Goal: Task Accomplishment & Management: Manage account settings

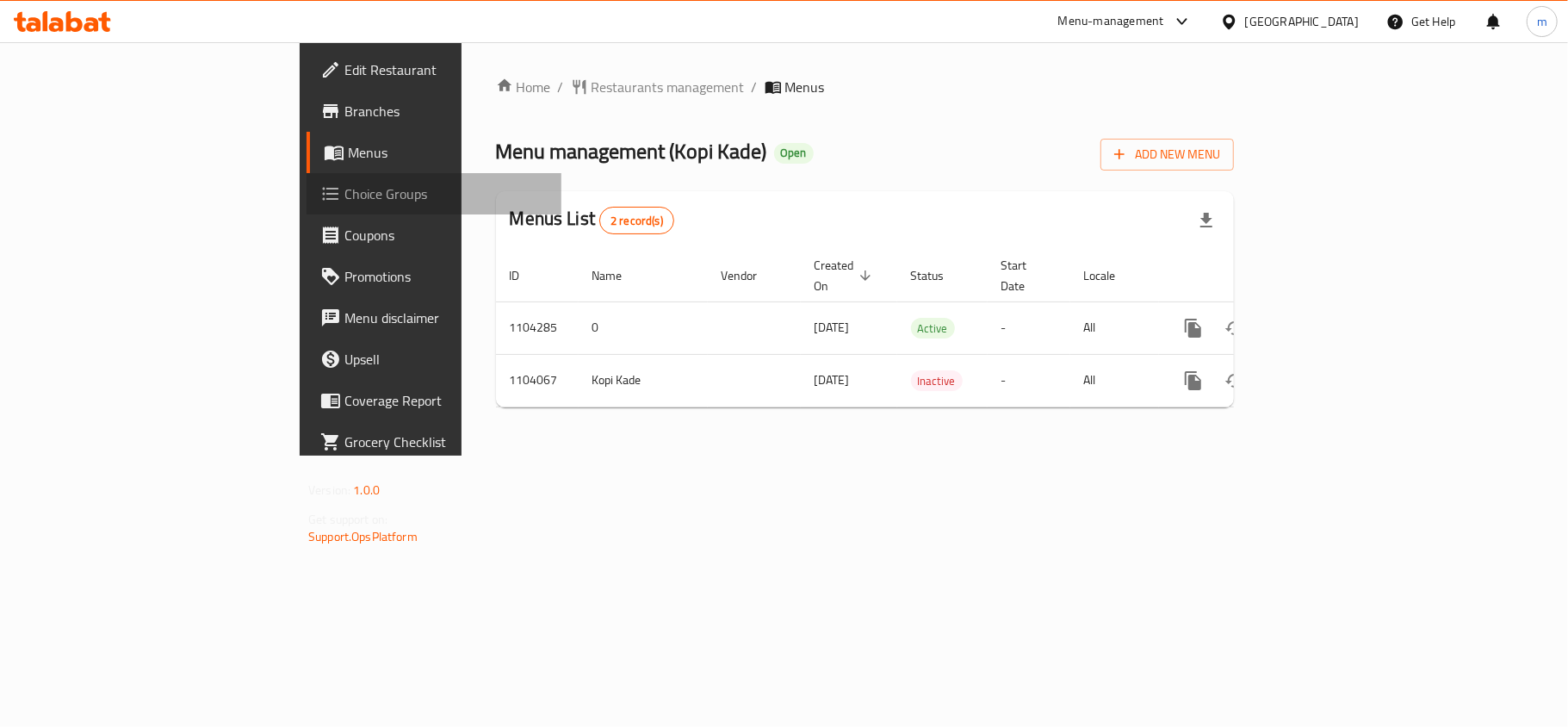
click at [344, 194] on span "Choice Groups" at bounding box center [445, 194] width 203 height 21
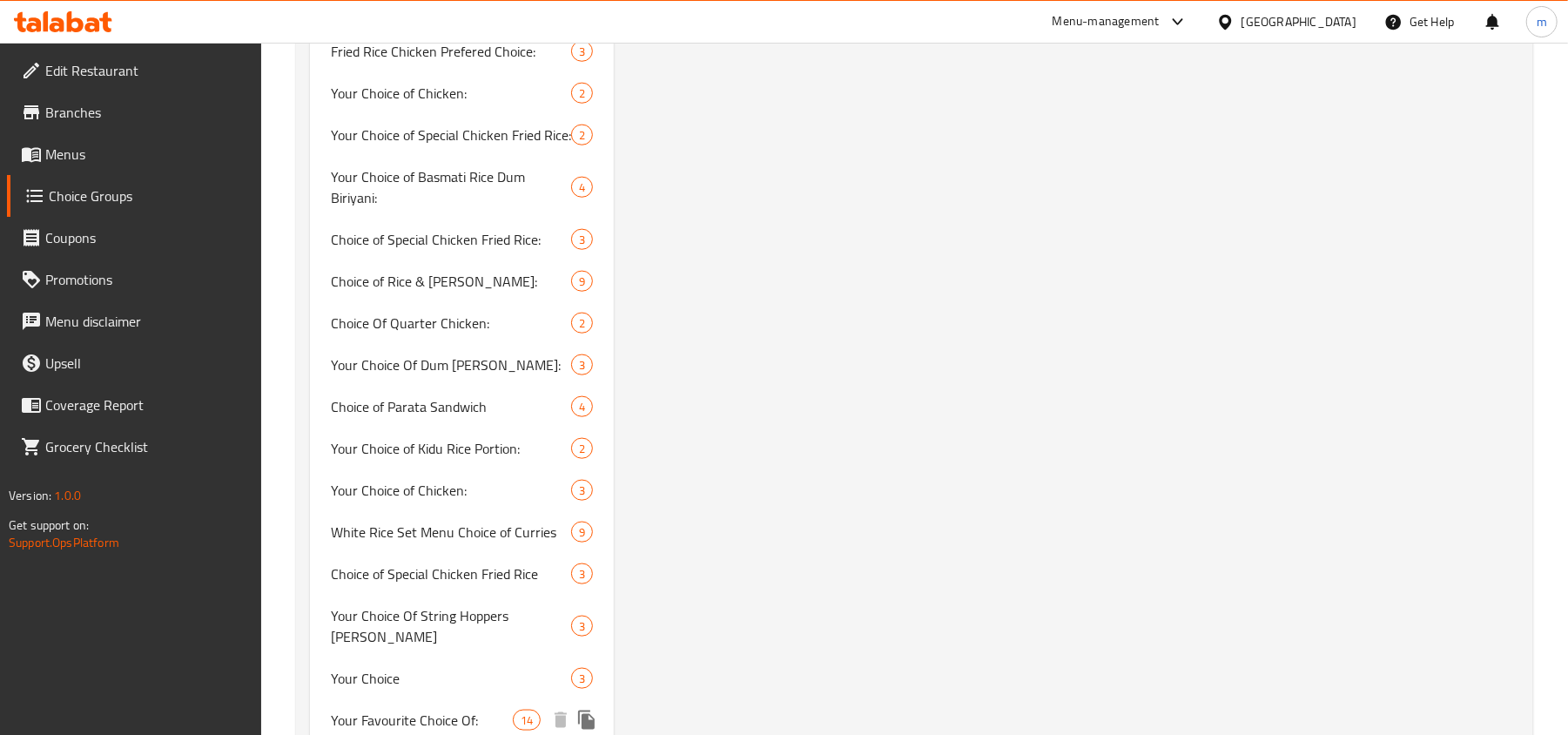
scroll to position [1393, 0]
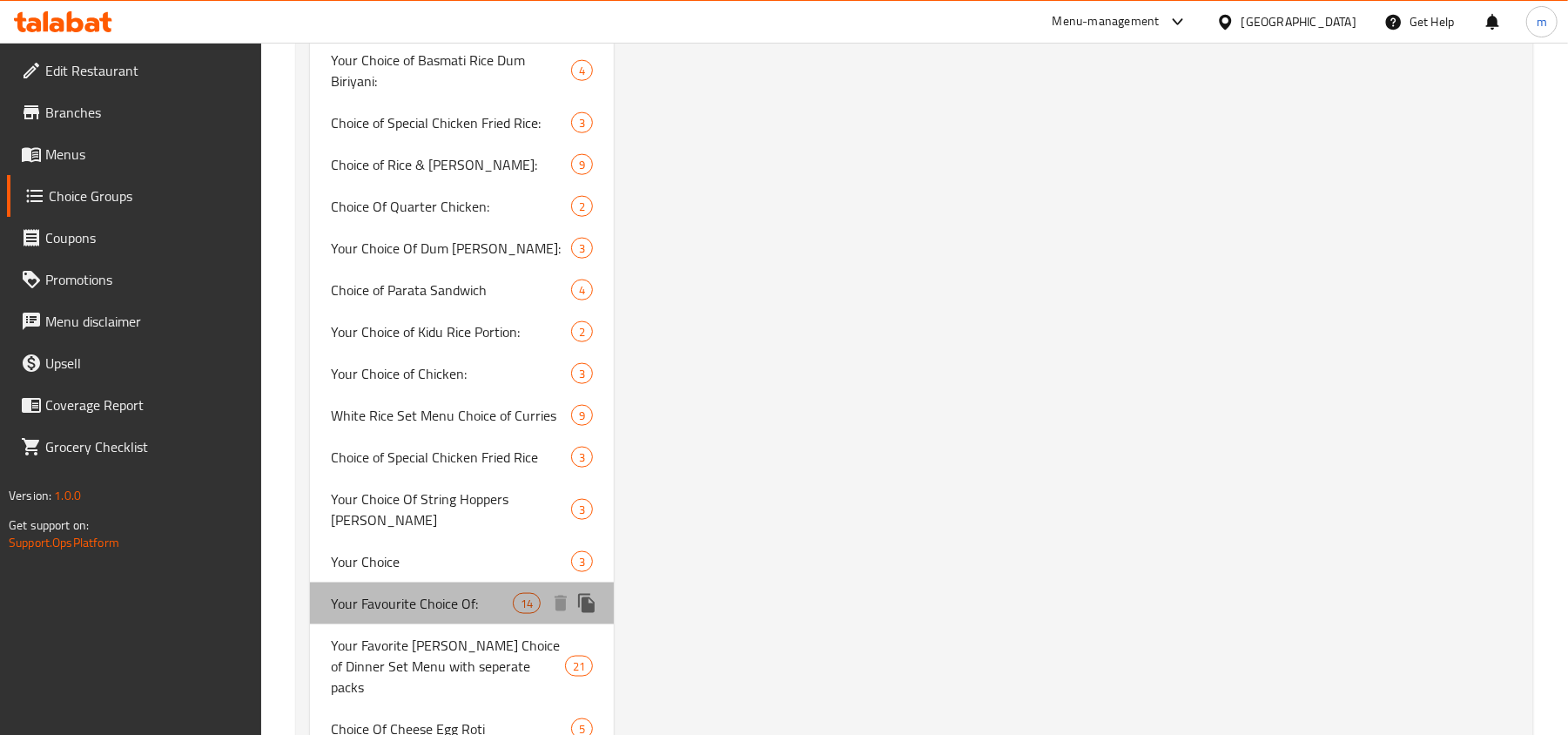
click at [431, 593] on span "Your Favourite Choice Of:" at bounding box center [421, 603] width 182 height 21
type input "Your Favourite Choice Of:"
type input "اختيارك المفضل من:"
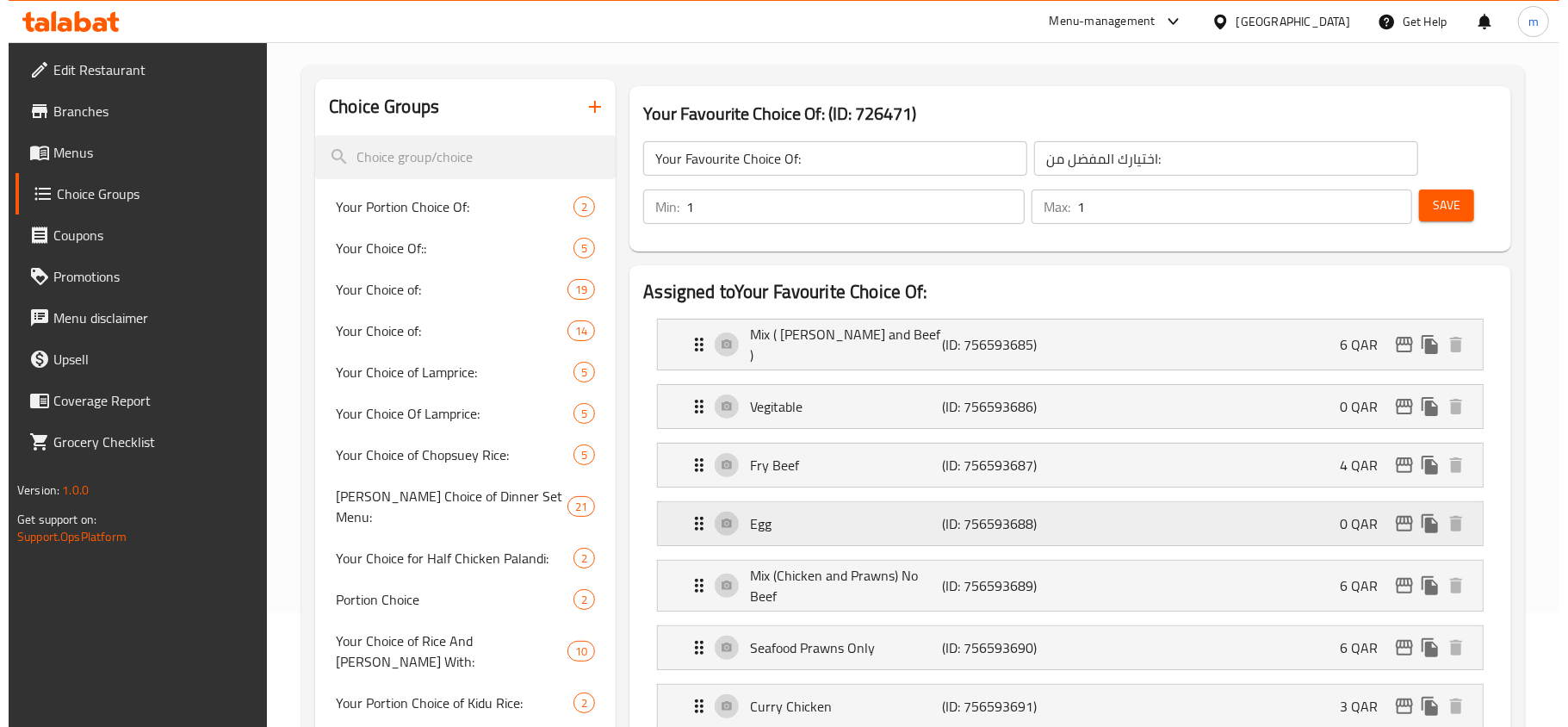
scroll to position [0, 0]
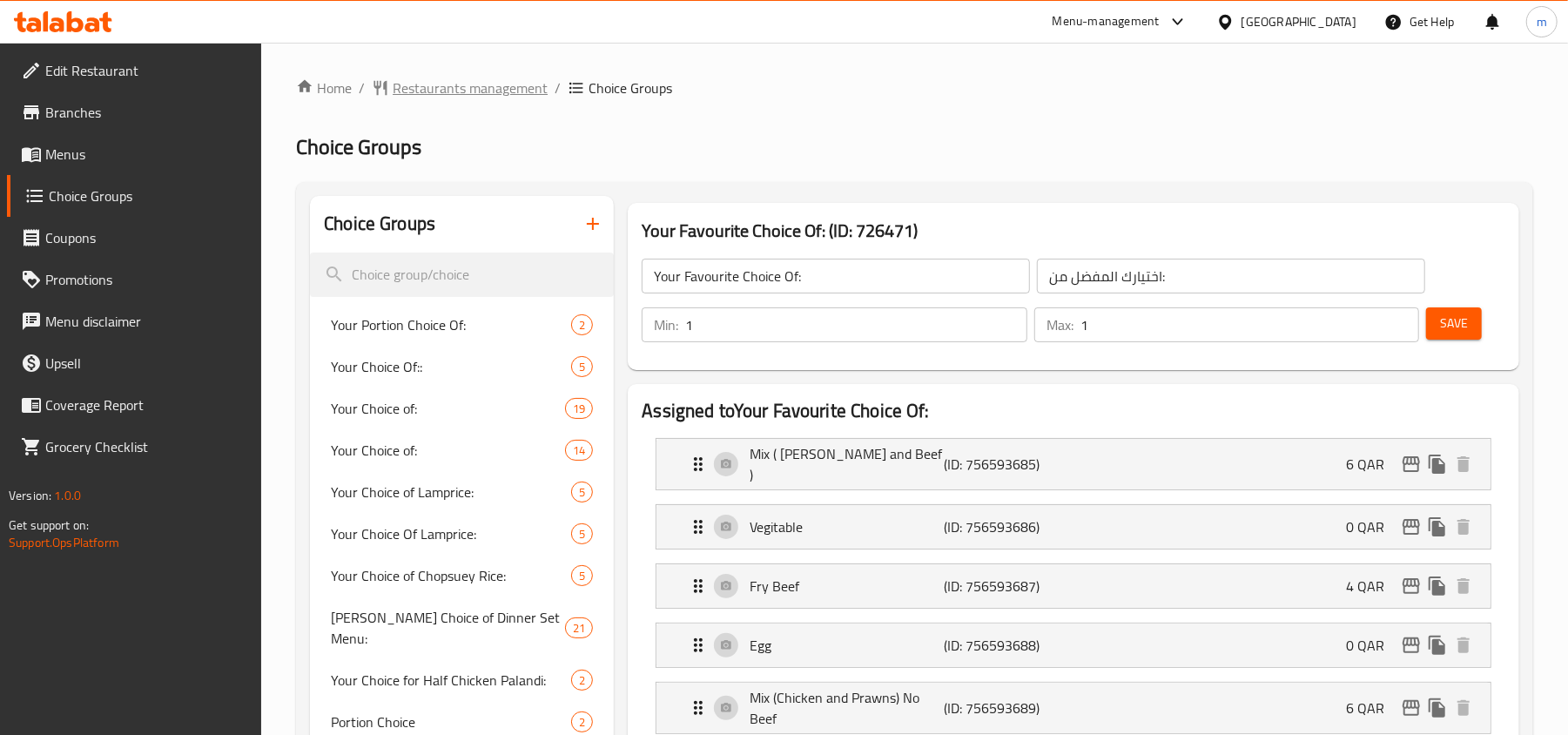
click at [423, 85] on span "Restaurants management" at bounding box center [469, 87] width 155 height 21
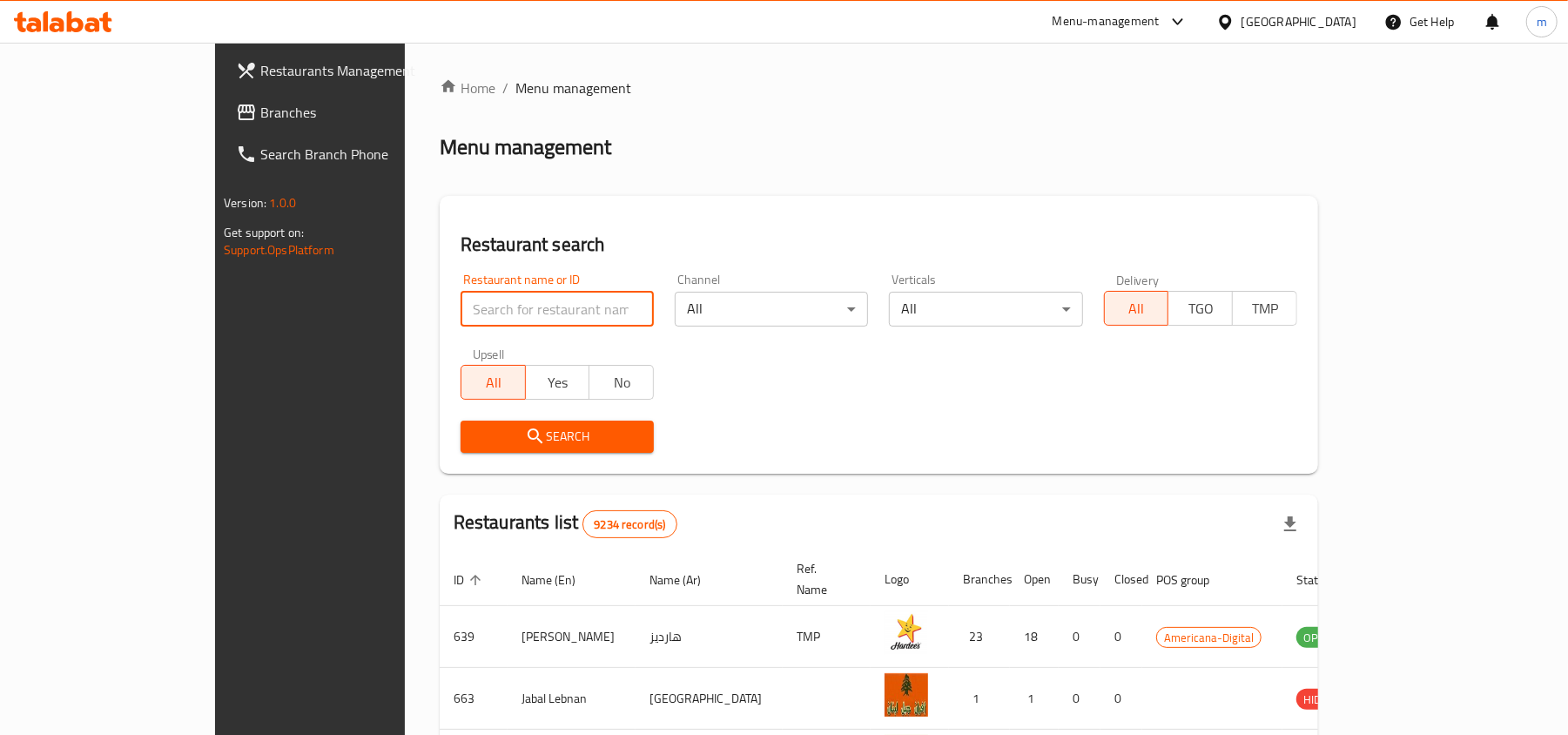
click at [460, 316] on input "search" at bounding box center [557, 309] width 193 height 35
paste input "776561"
type input "776561"
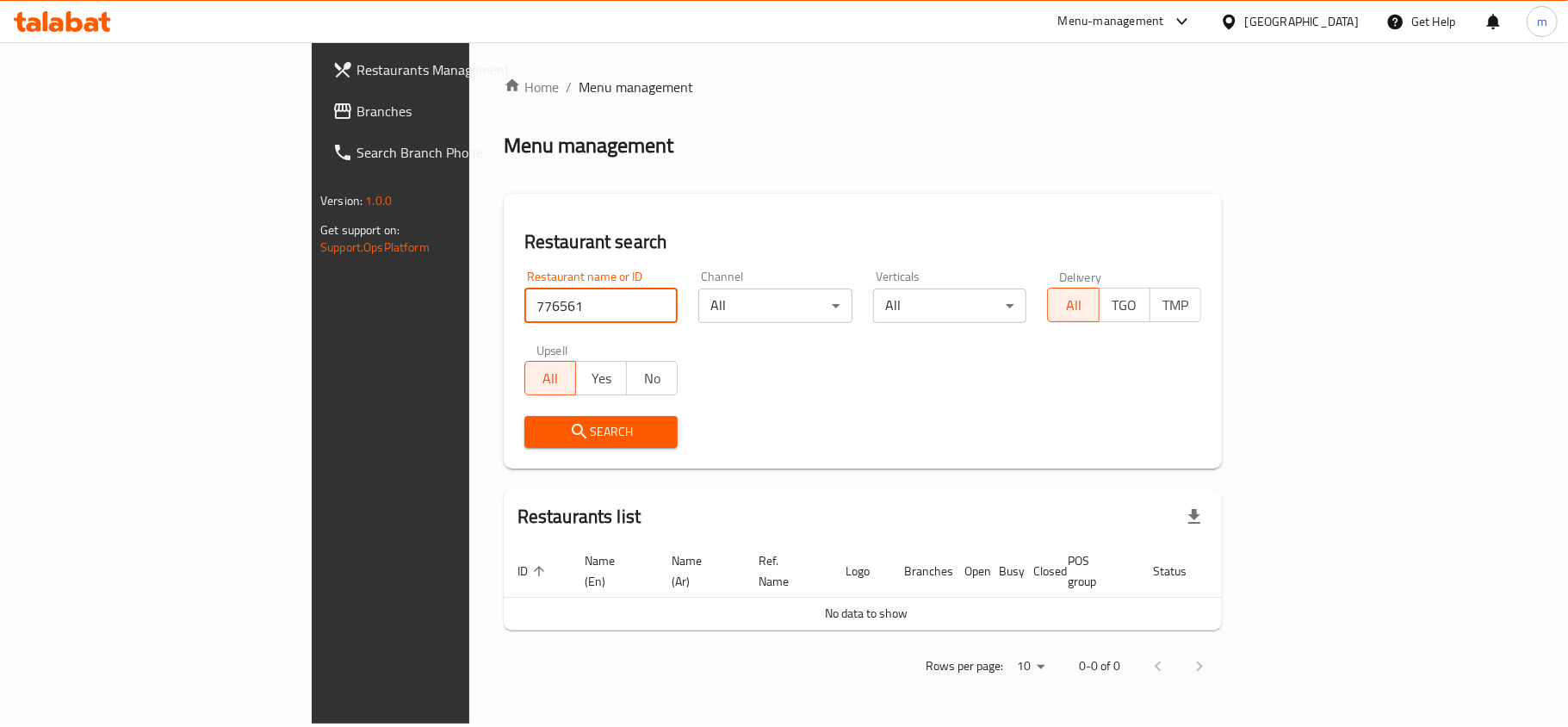
click at [319, 129] on link "Branches" at bounding box center [446, 111] width 255 height 41
